Goal: Information Seeking & Learning: Learn about a topic

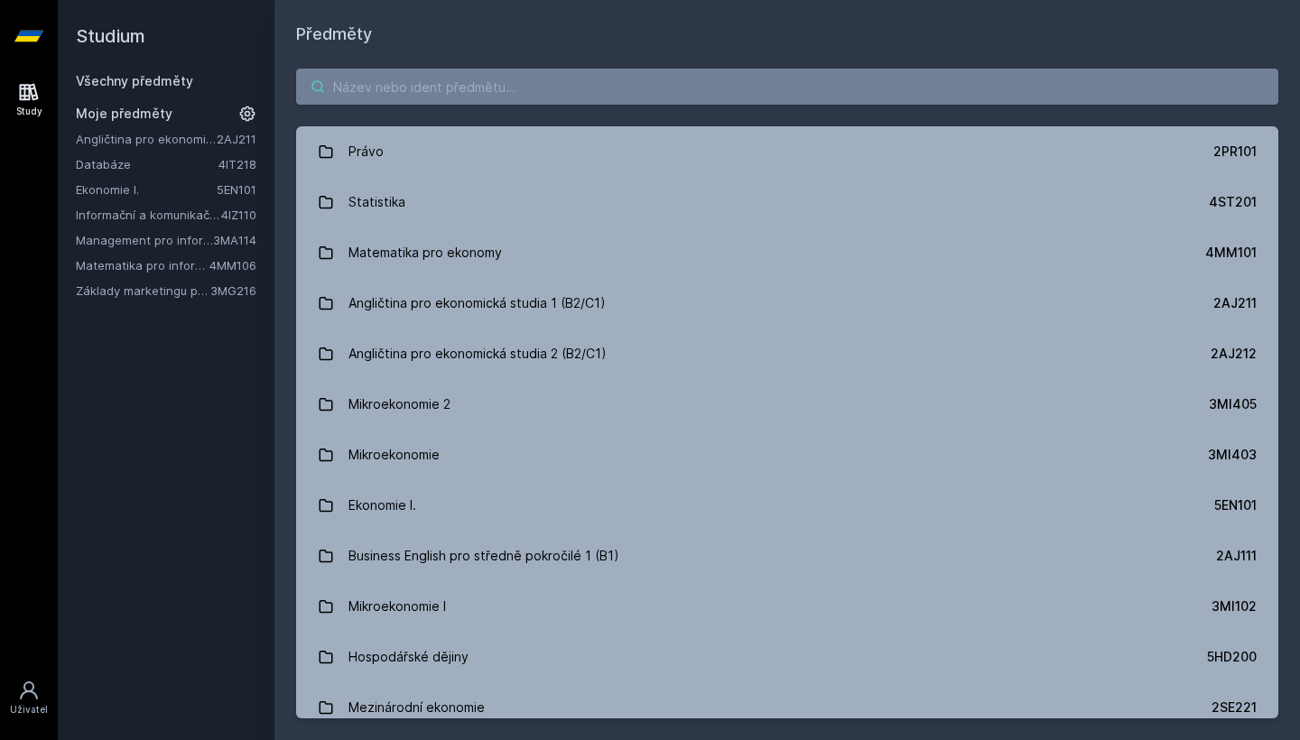
click at [443, 94] on input "search" at bounding box center [787, 87] width 982 height 36
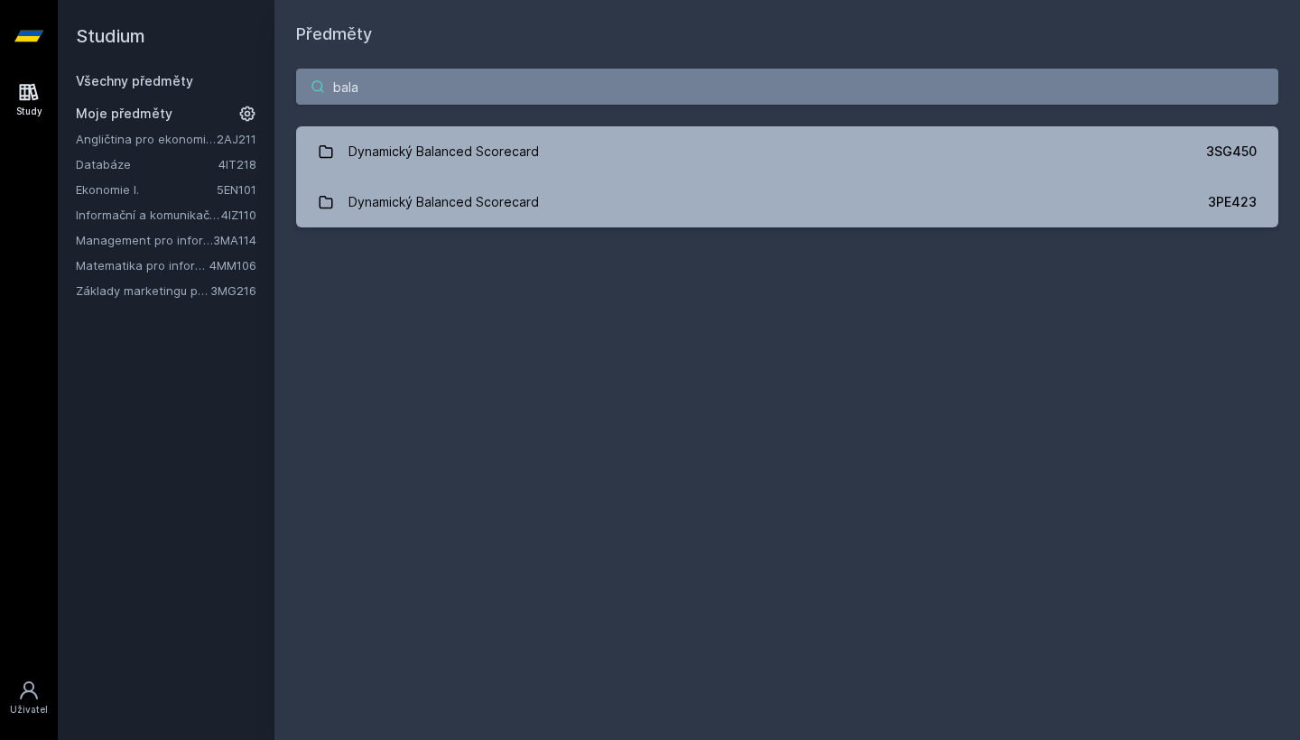
click at [390, 100] on input "bala" at bounding box center [787, 87] width 982 height 36
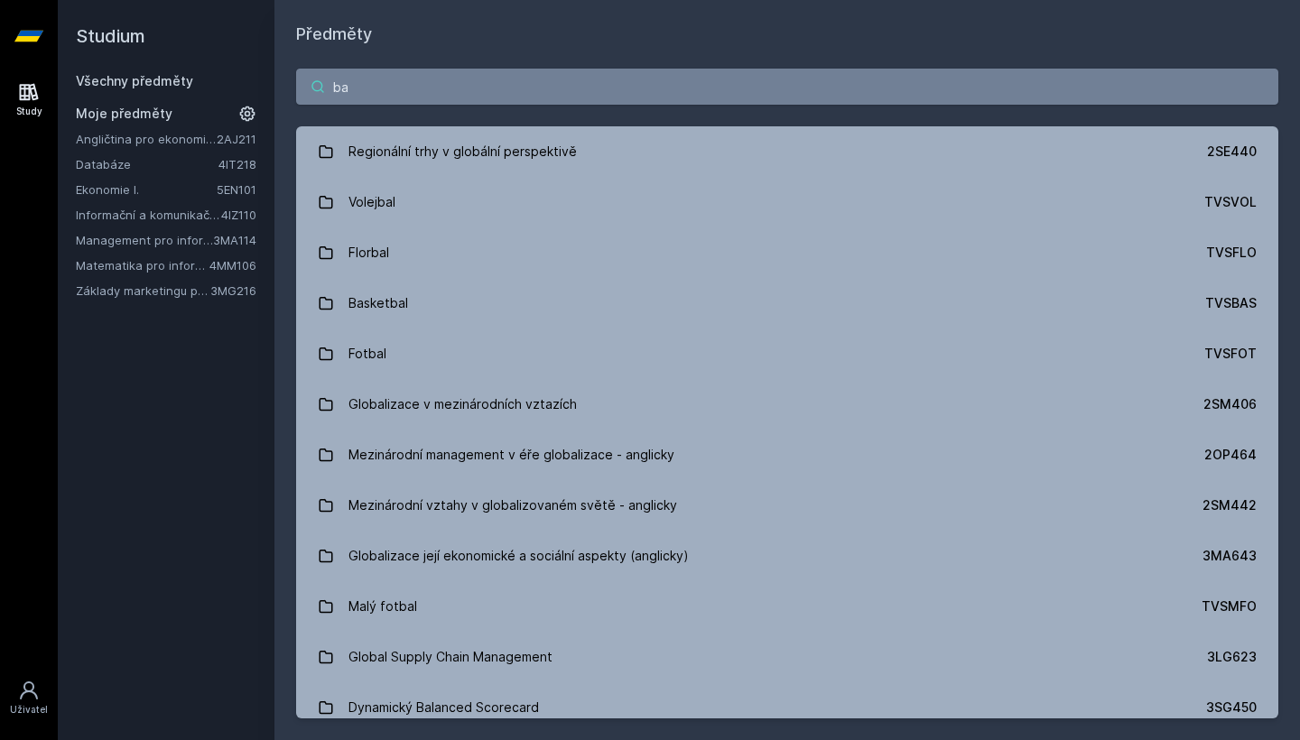
type input "b"
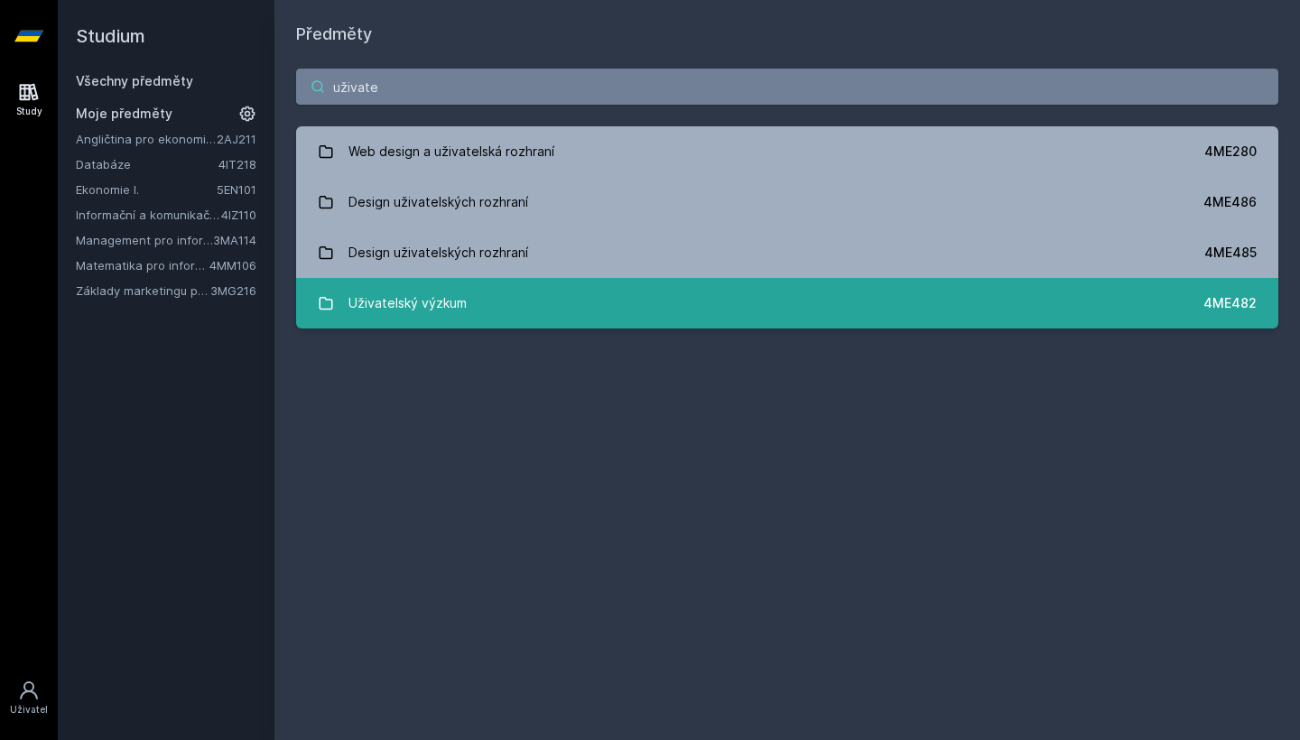
type input "uživate"
click at [421, 309] on div "Uživatelský výzkum" at bounding box center [407, 303] width 118 height 36
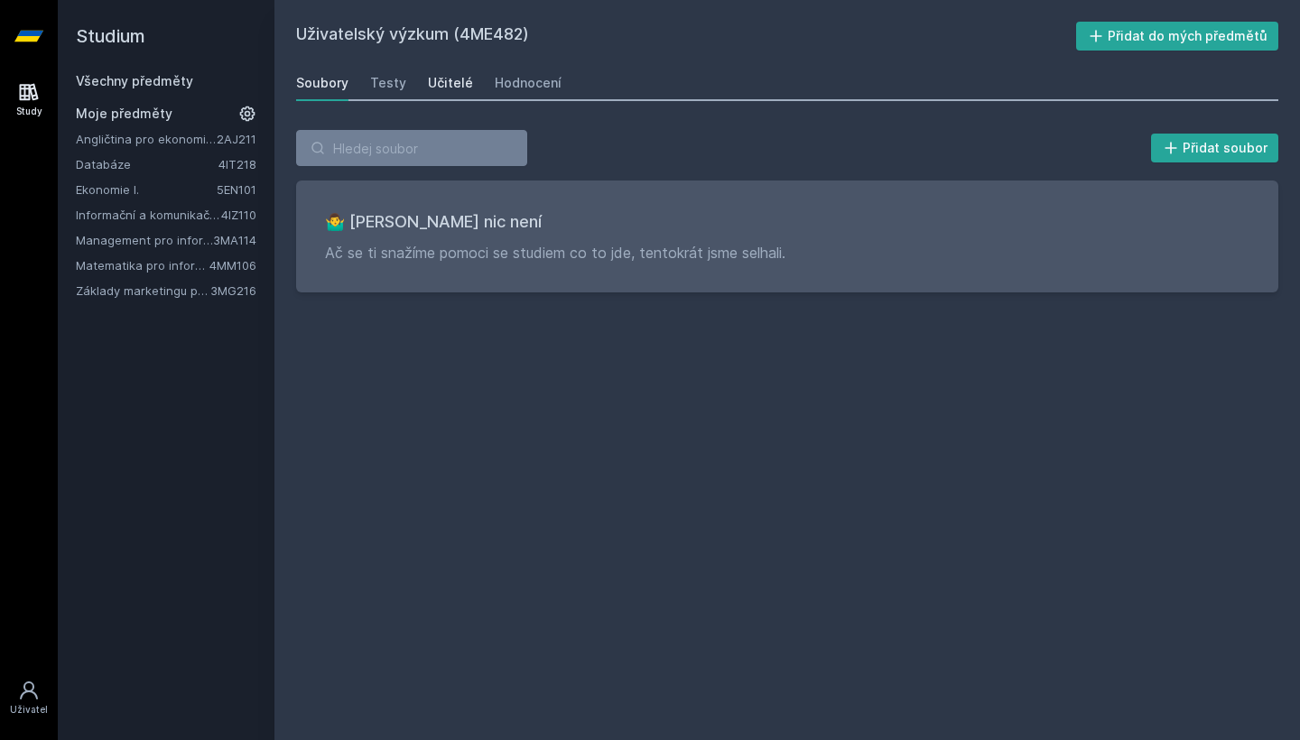
click at [454, 85] on div "Učitelé" at bounding box center [450, 83] width 45 height 18
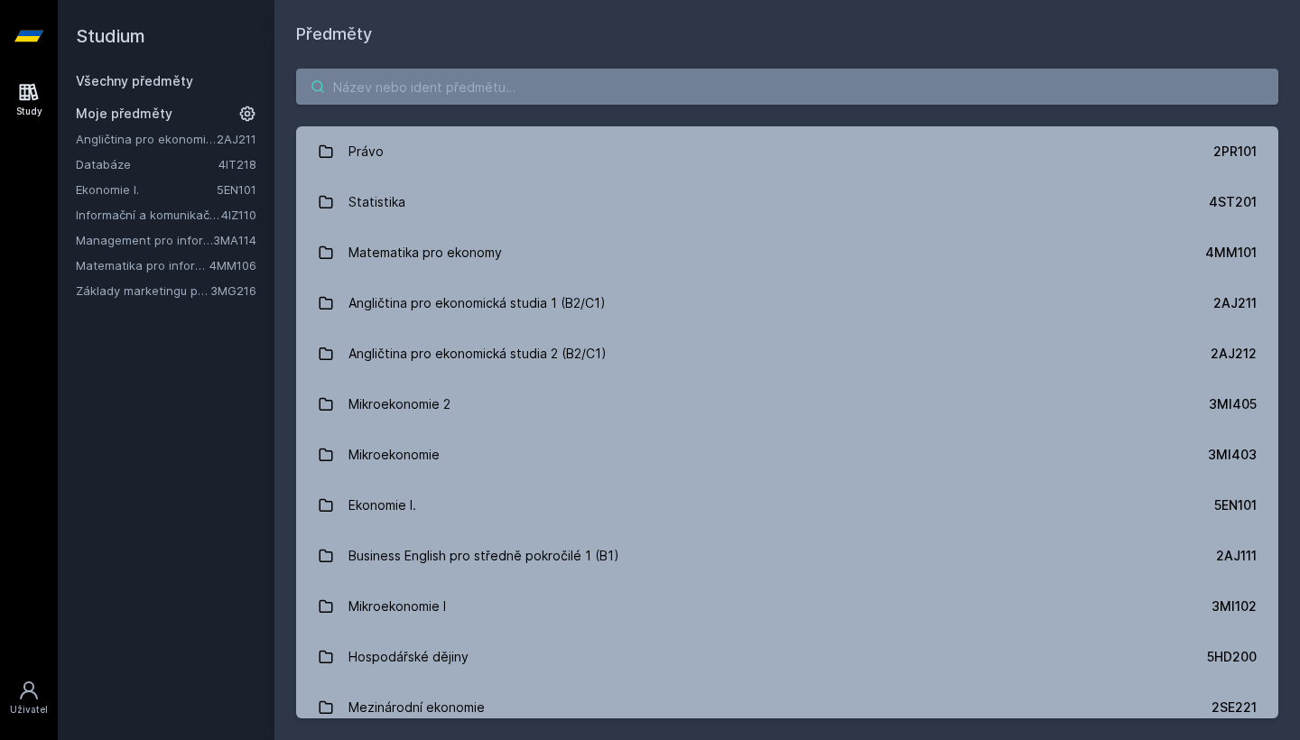
click at [639, 96] on input "search" at bounding box center [787, 87] width 982 height 36
paste input "4IT414"
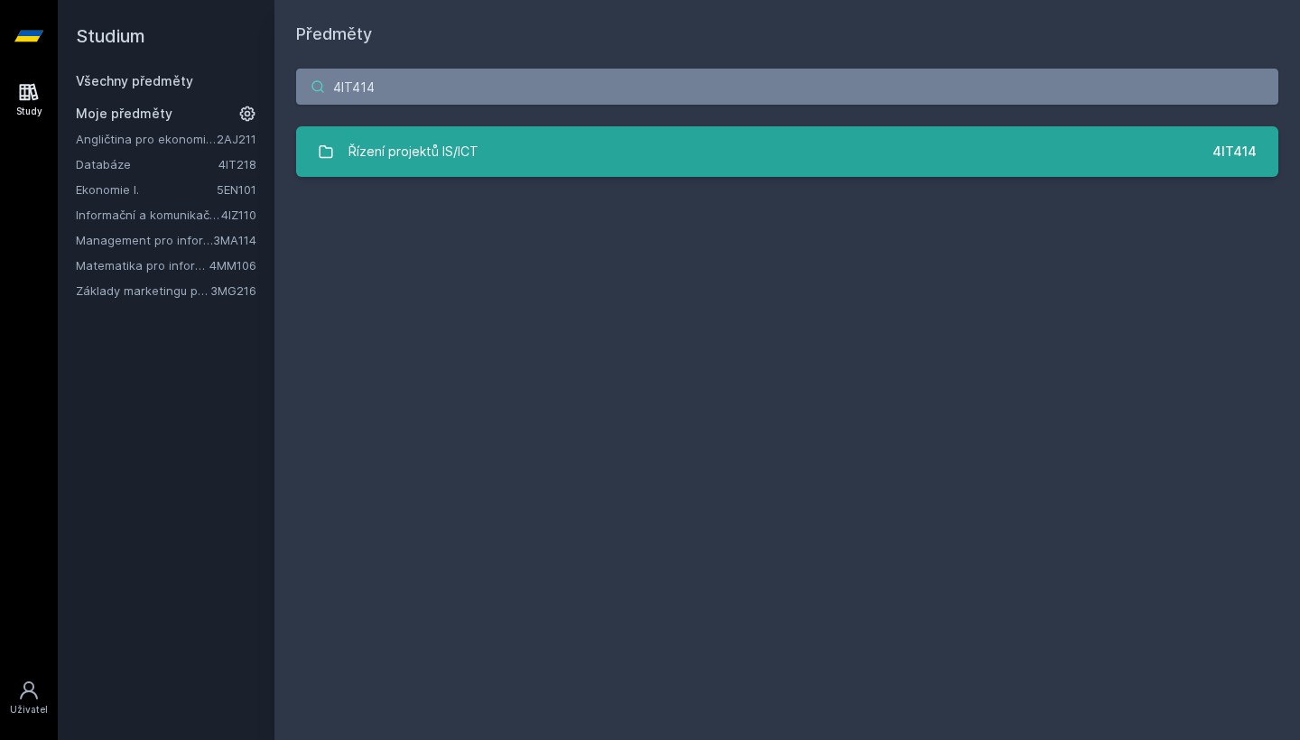
type input "4IT414"
click at [590, 143] on link "Řízení projektů IS/ICT 4IT414" at bounding box center [787, 151] width 982 height 51
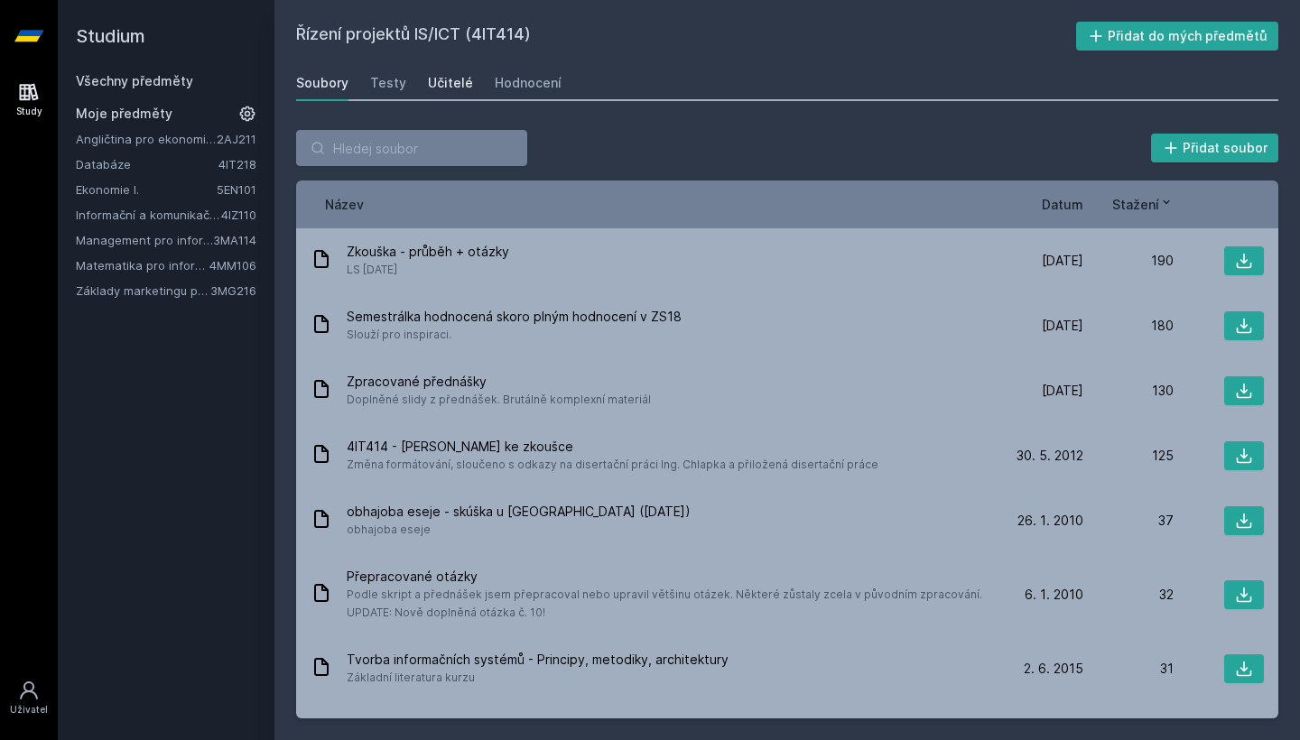
click at [449, 93] on link "Učitelé" at bounding box center [450, 83] width 45 height 36
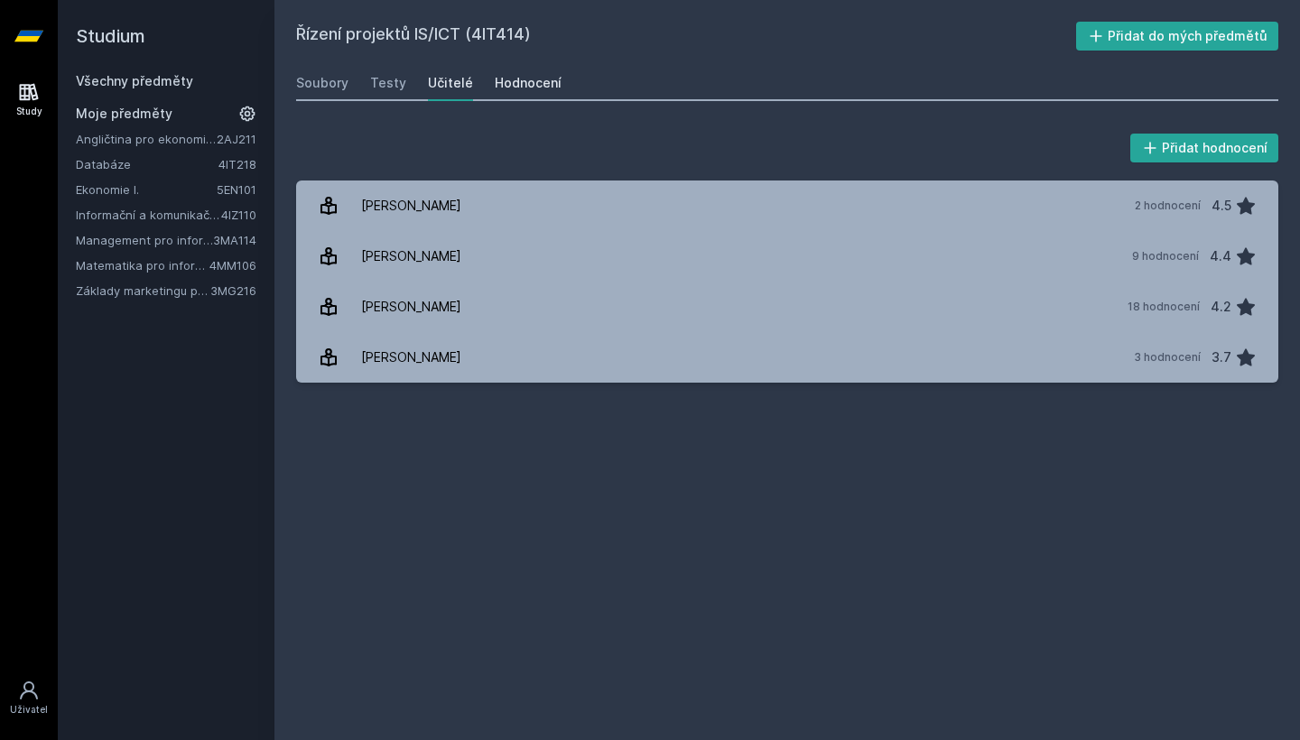
click at [512, 66] on link "Hodnocení" at bounding box center [528, 83] width 67 height 36
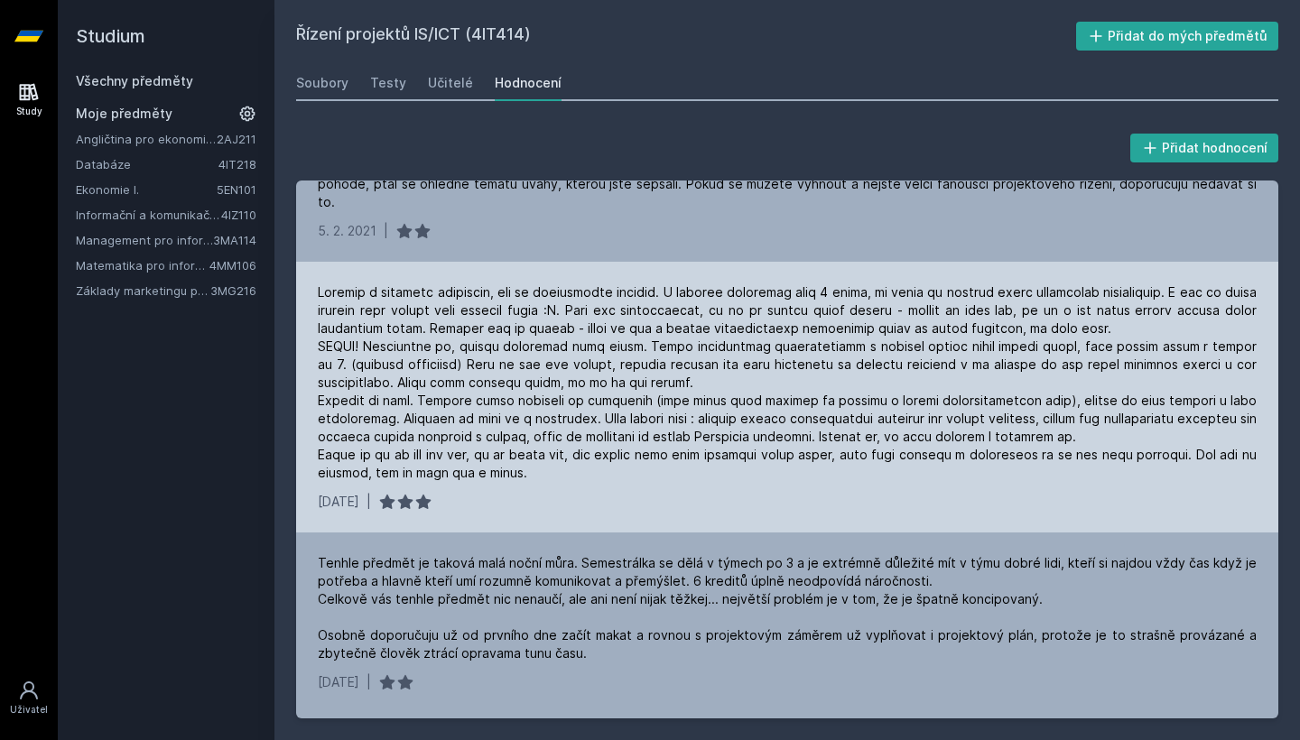
scroll to position [750, 0]
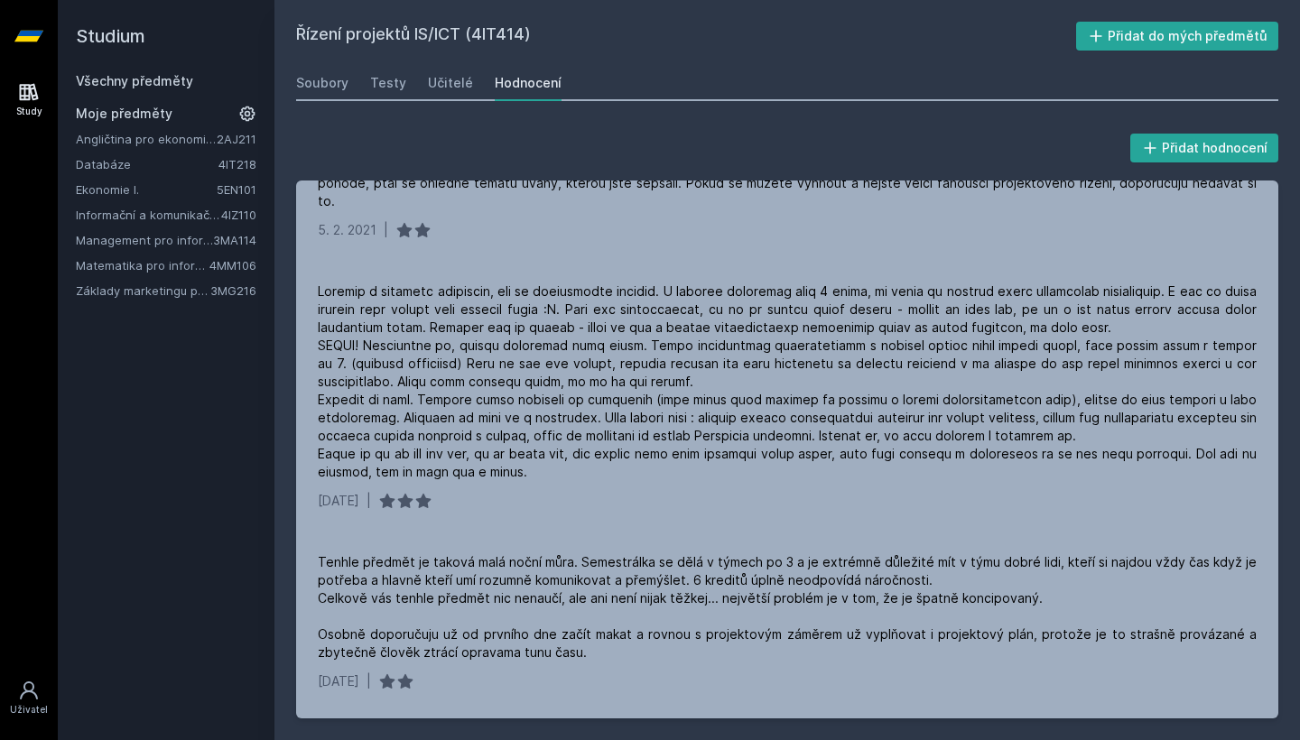
click at [27, 42] on icon at bounding box center [28, 36] width 29 height 11
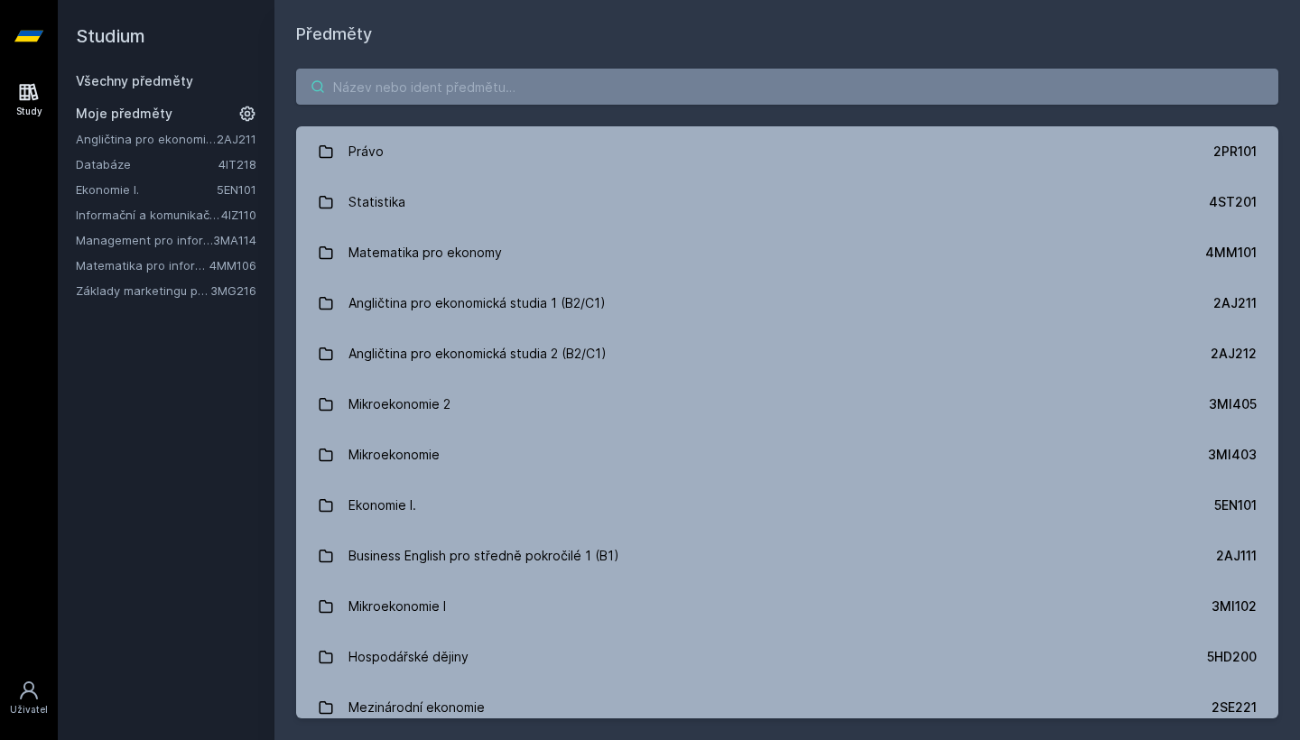
click at [584, 90] on input "search" at bounding box center [787, 87] width 982 height 36
paste input "4ME501"
type input "4ME501"
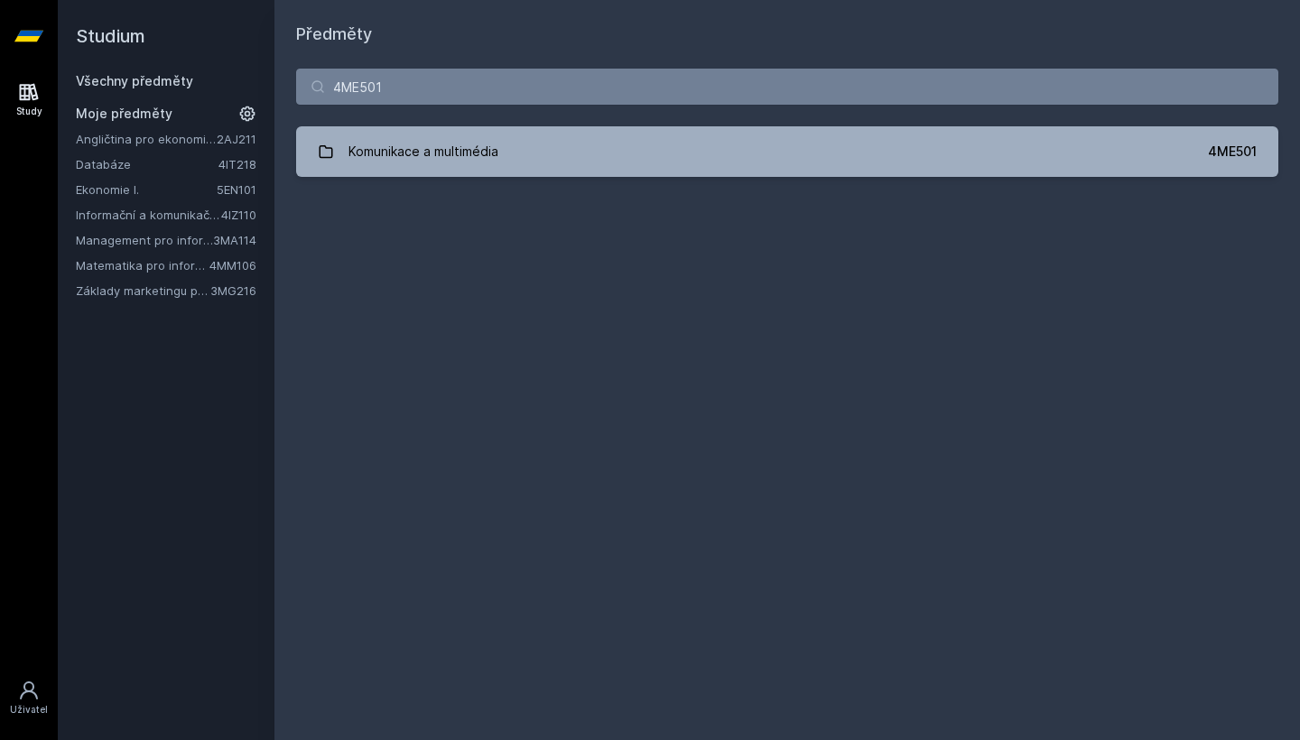
click at [579, 181] on div "4ME501 Komunikace a multimédia 4ME501 Jejda, něco se pokazilo." at bounding box center [787, 123] width 1026 height 152
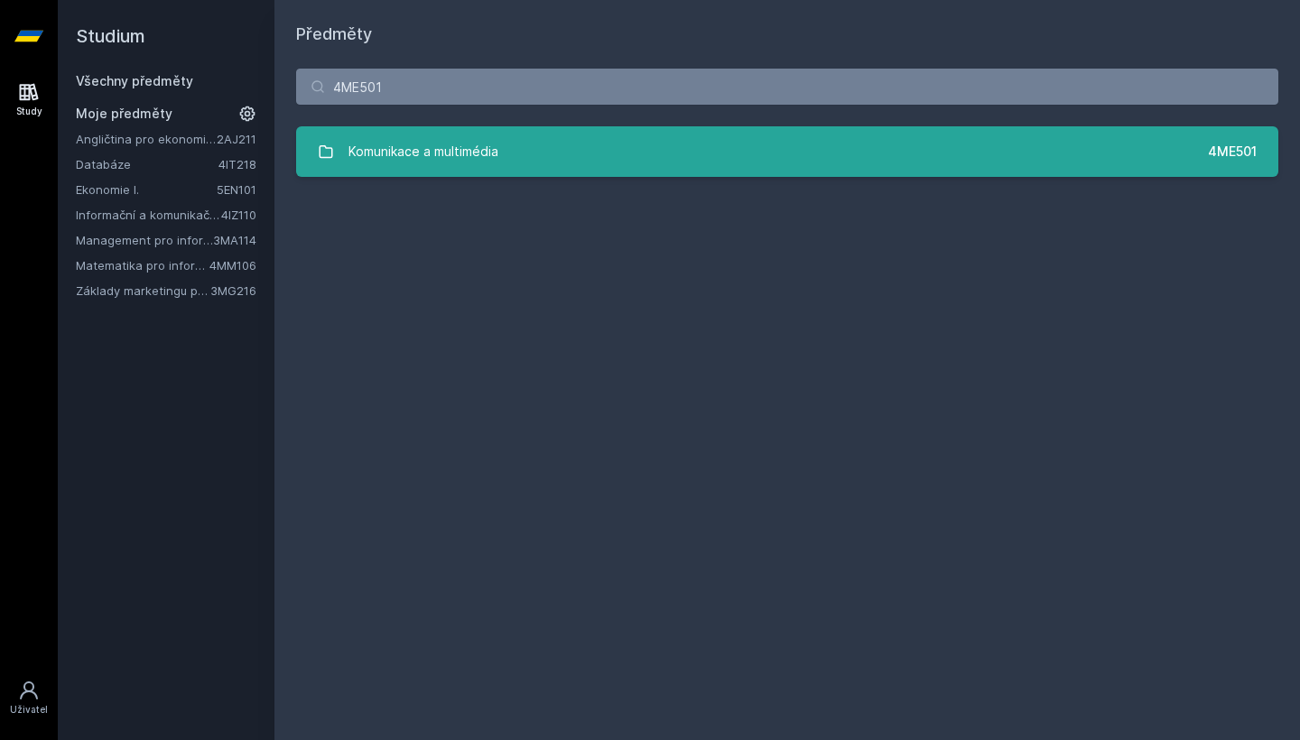
click at [585, 166] on link "Komunikace a multimédia 4ME501" at bounding box center [787, 151] width 982 height 51
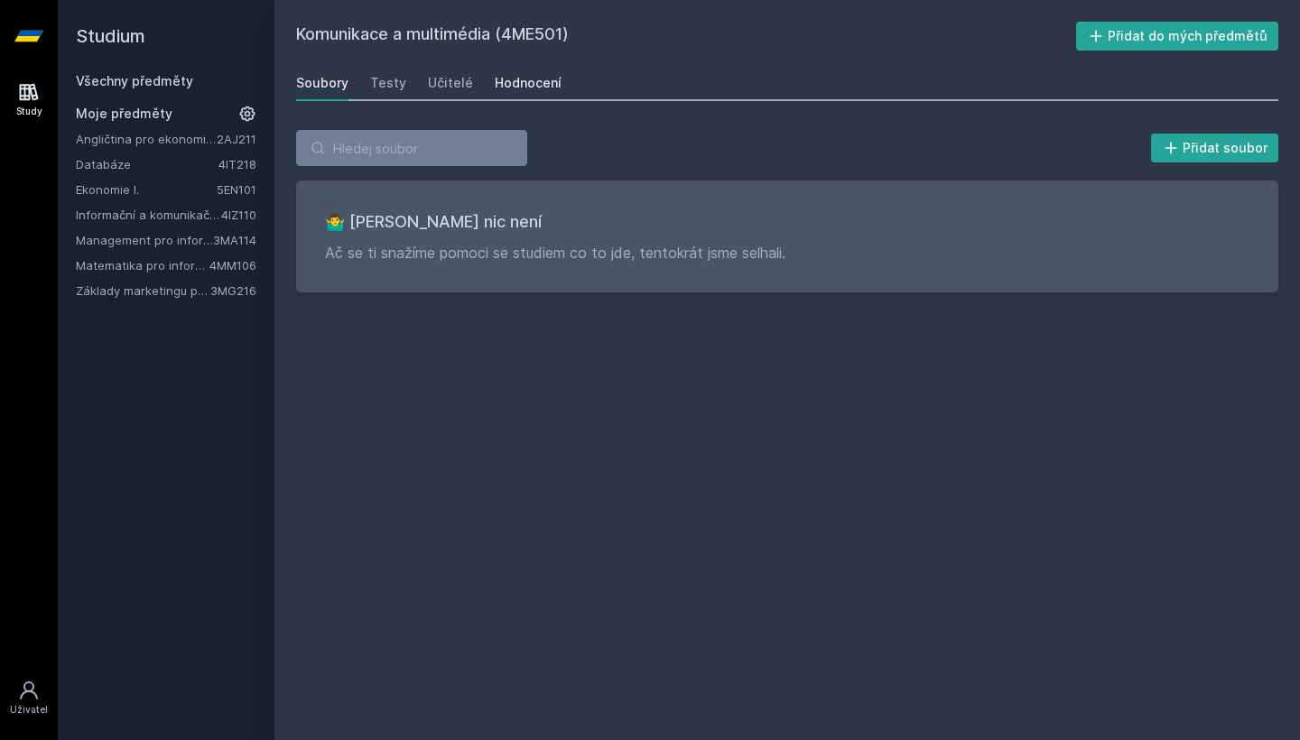
click at [528, 90] on div "Hodnocení" at bounding box center [528, 83] width 67 height 18
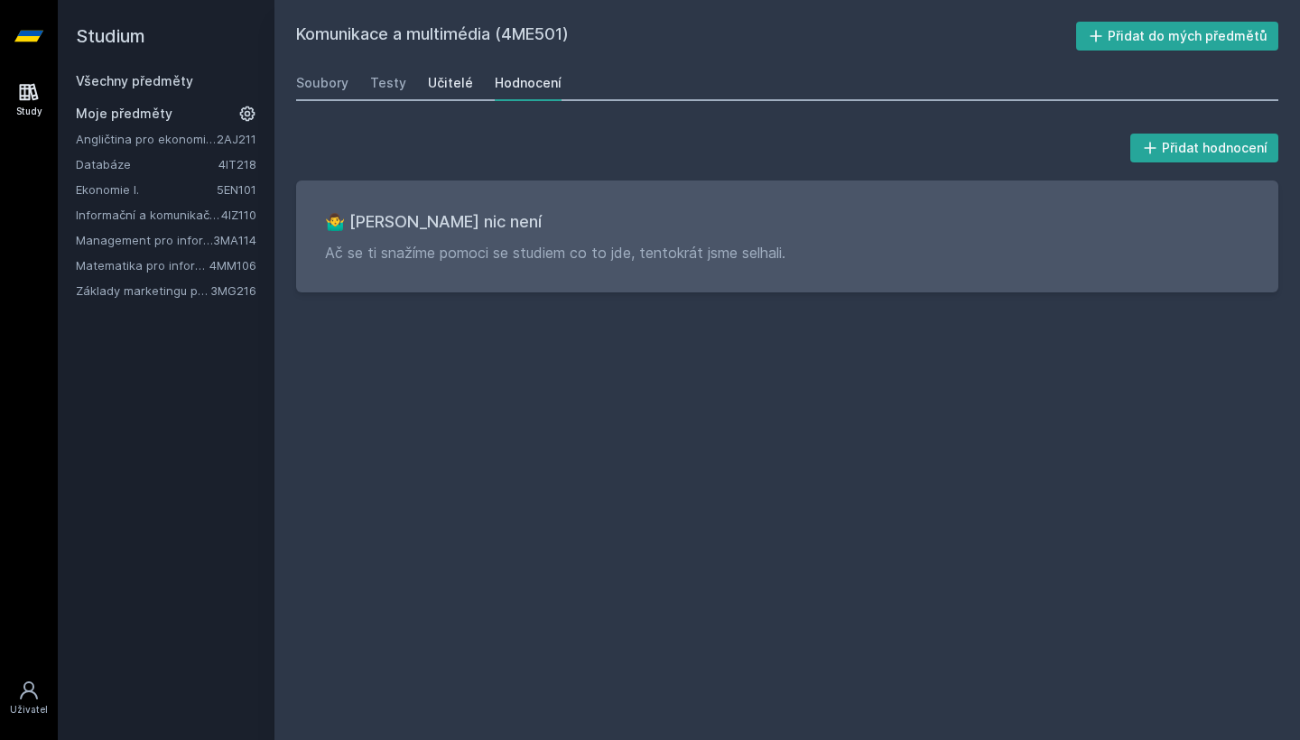
click at [447, 82] on div "Učitelé" at bounding box center [450, 83] width 45 height 18
click at [394, 97] on link "Testy" at bounding box center [388, 83] width 36 height 36
click at [26, 37] on icon at bounding box center [28, 36] width 29 height 11
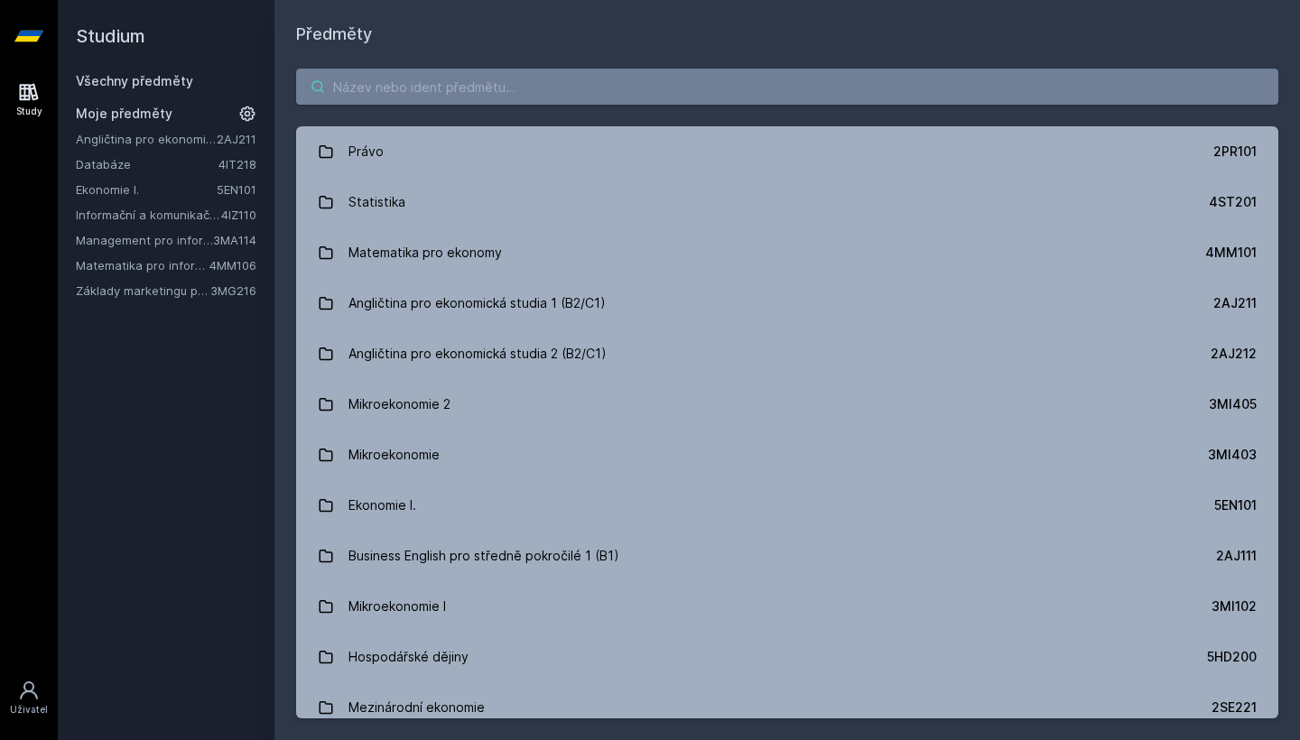
click at [521, 92] on input "search" at bounding box center [787, 87] width 982 height 36
paste input "4SA661"
type input "4SA661"
